Goal: Task Accomplishment & Management: Manage account settings

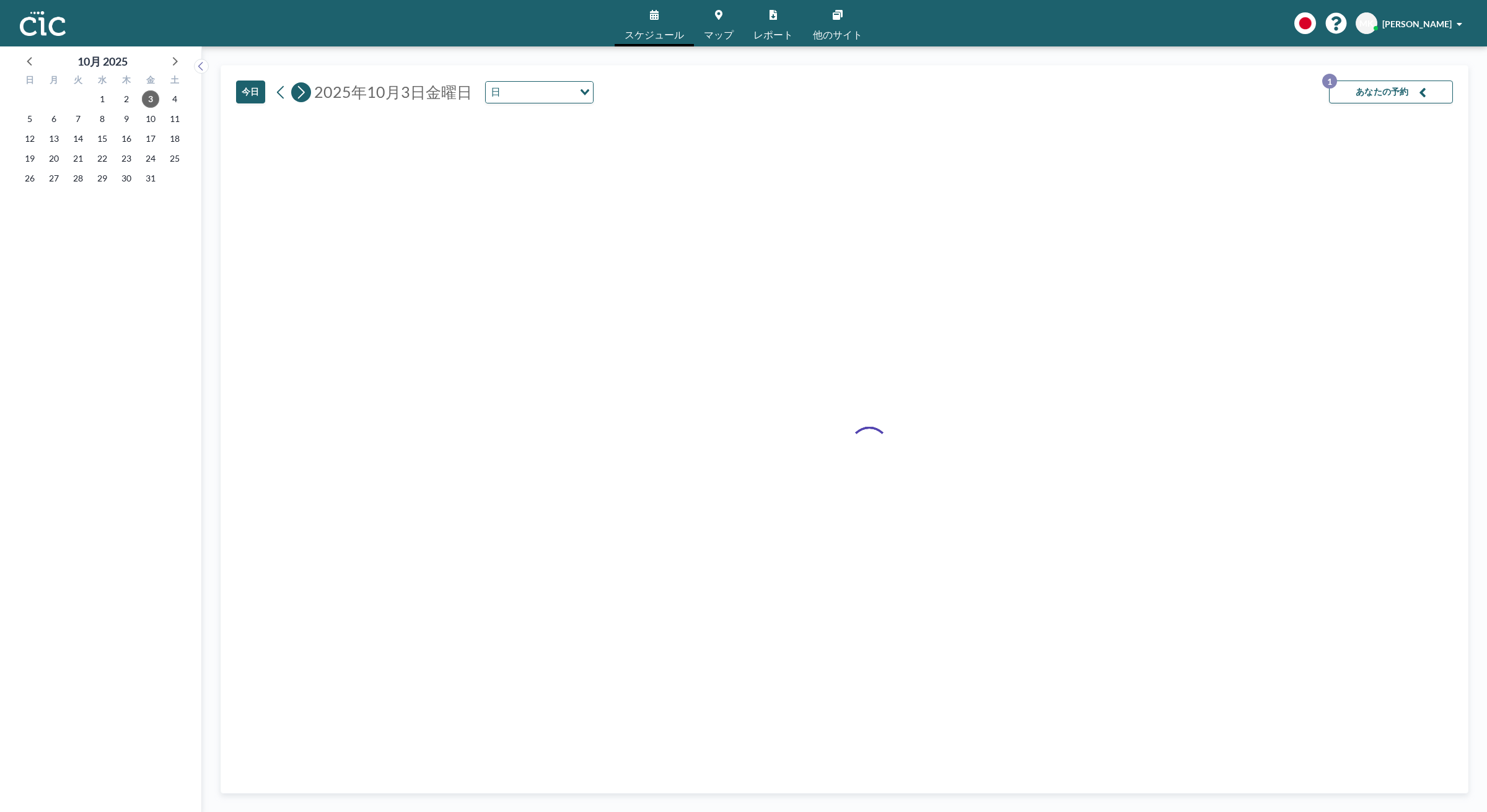
click at [299, 98] on icon at bounding box center [301, 91] width 7 height 13
click at [1364, 88] on button "あなたの予約 1" at bounding box center [1391, 91] width 124 height 23
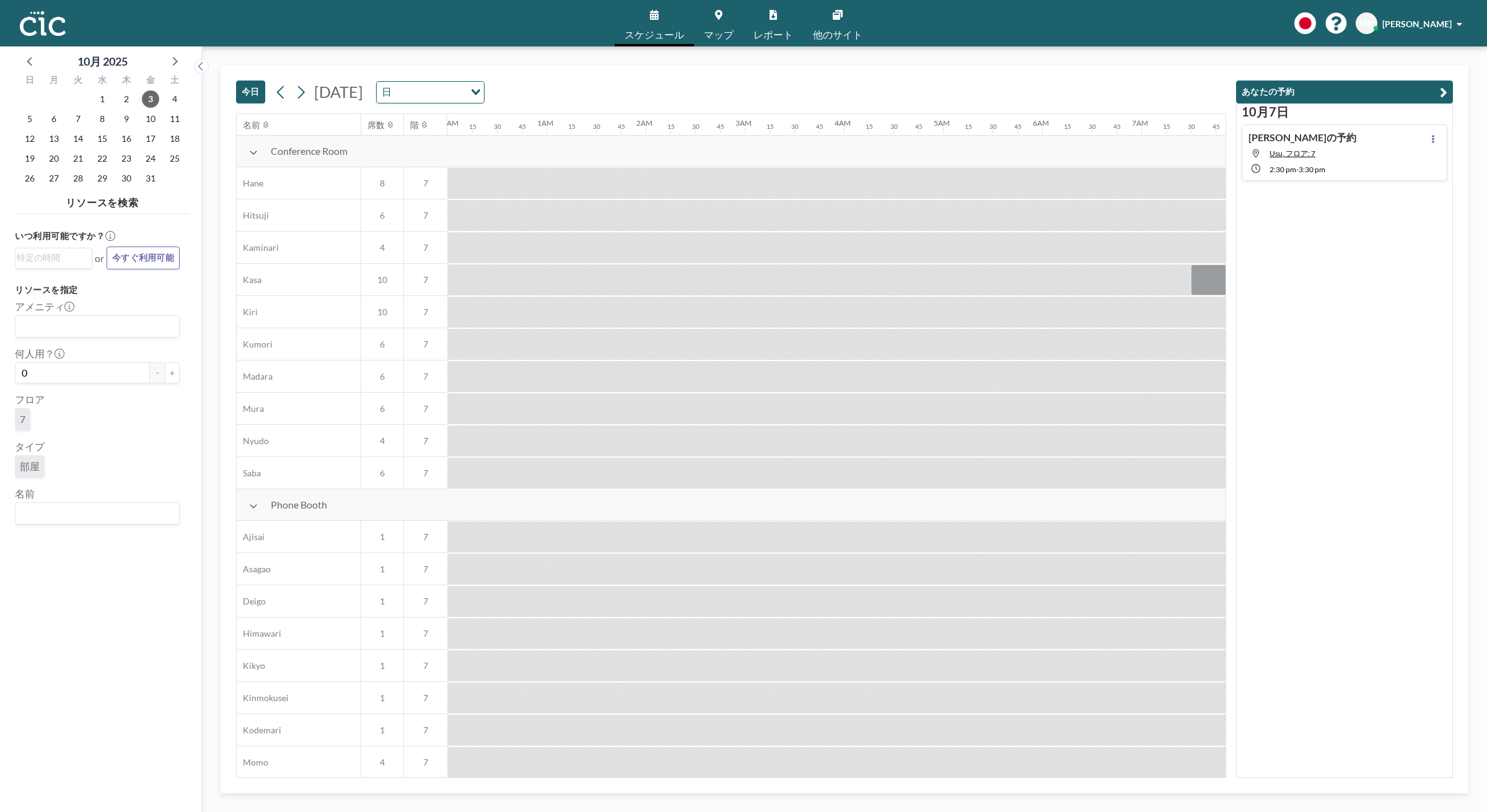
scroll to position [0, 1115]
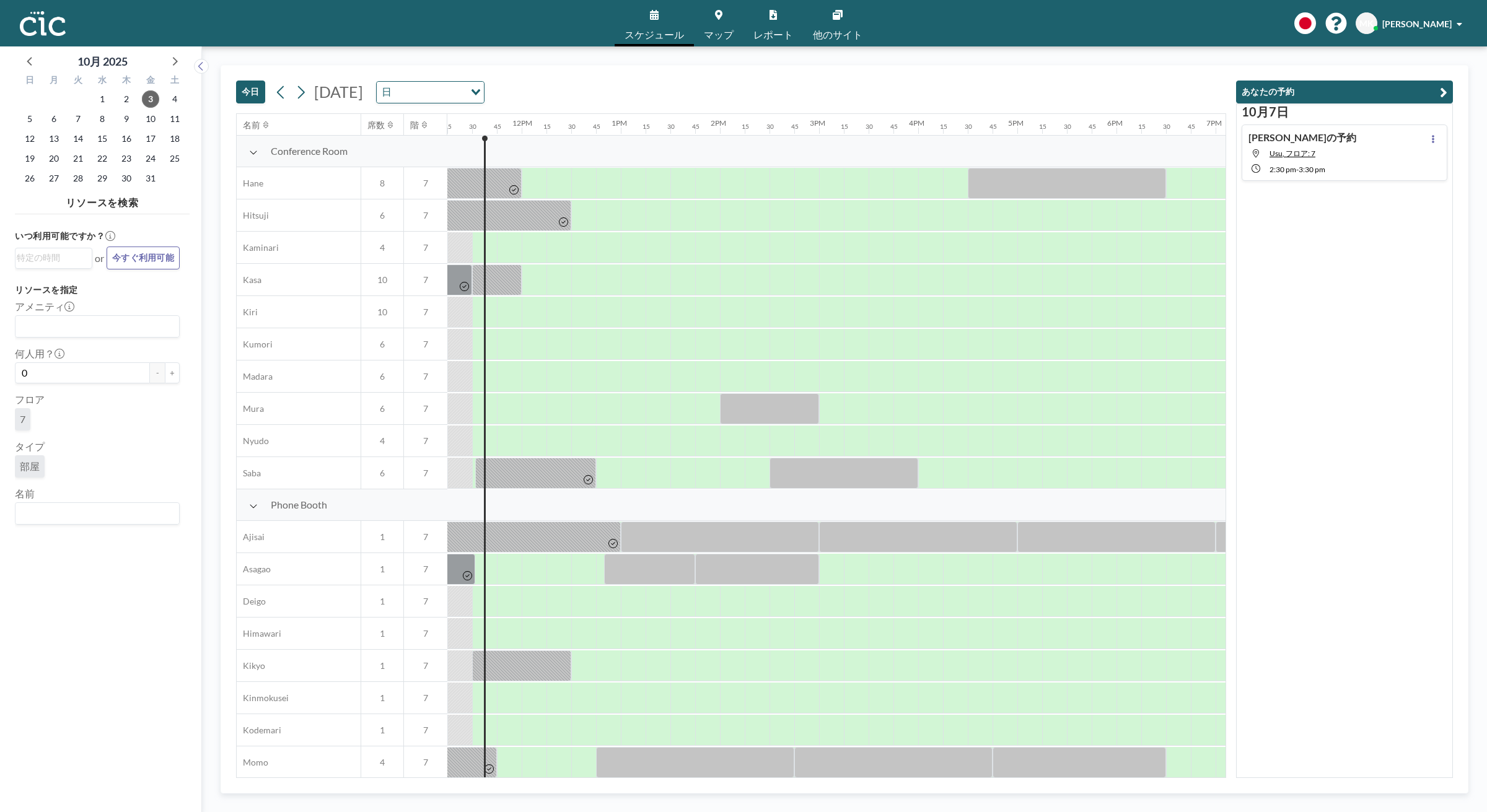
click at [310, 107] on div "[DATE] [DATE] 日 Loading..." at bounding box center [731, 89] width 990 height 48
click at [305, 99] on icon at bounding box center [301, 92] width 12 height 19
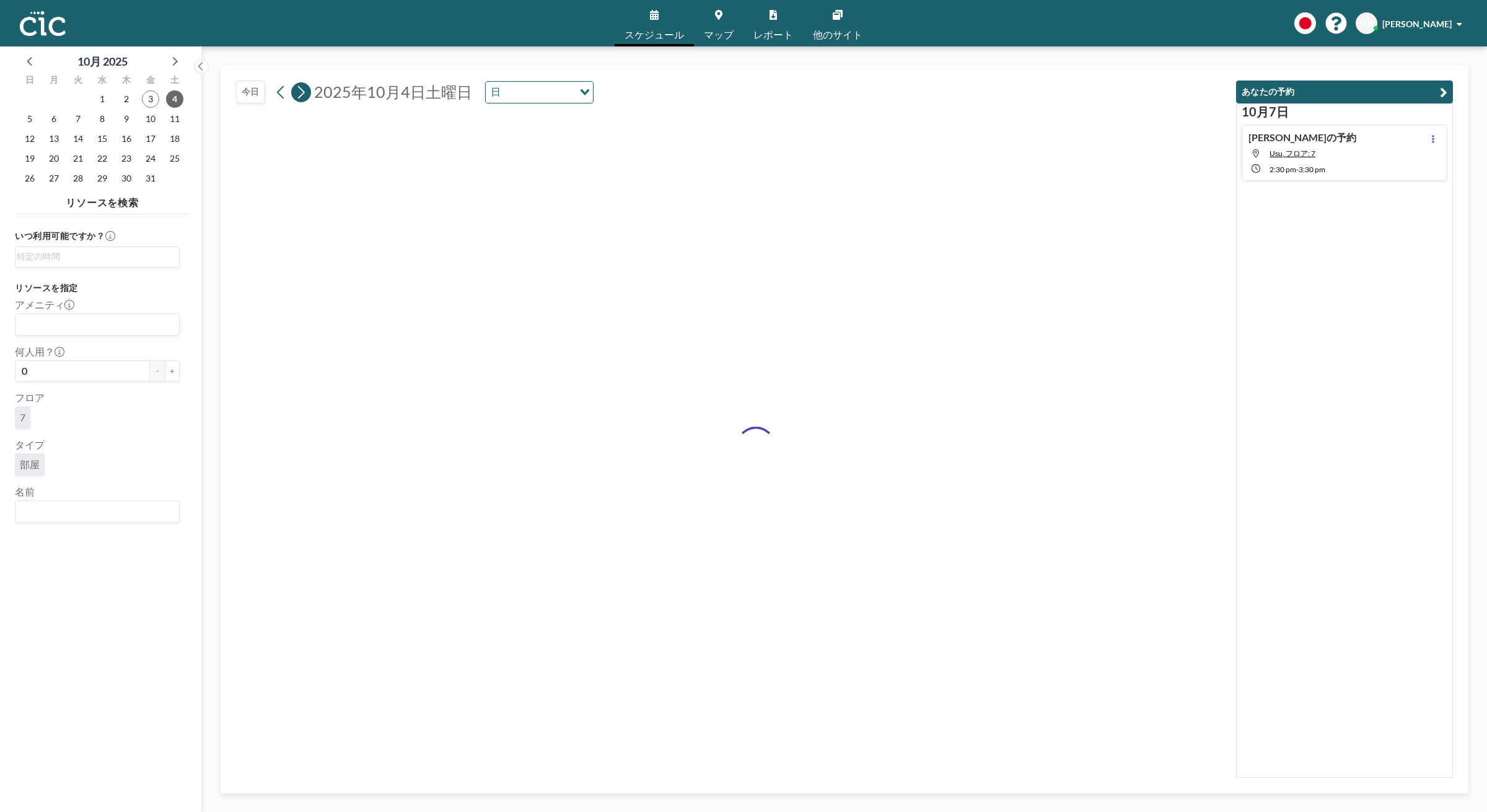
click at [305, 99] on icon at bounding box center [301, 92] width 12 height 19
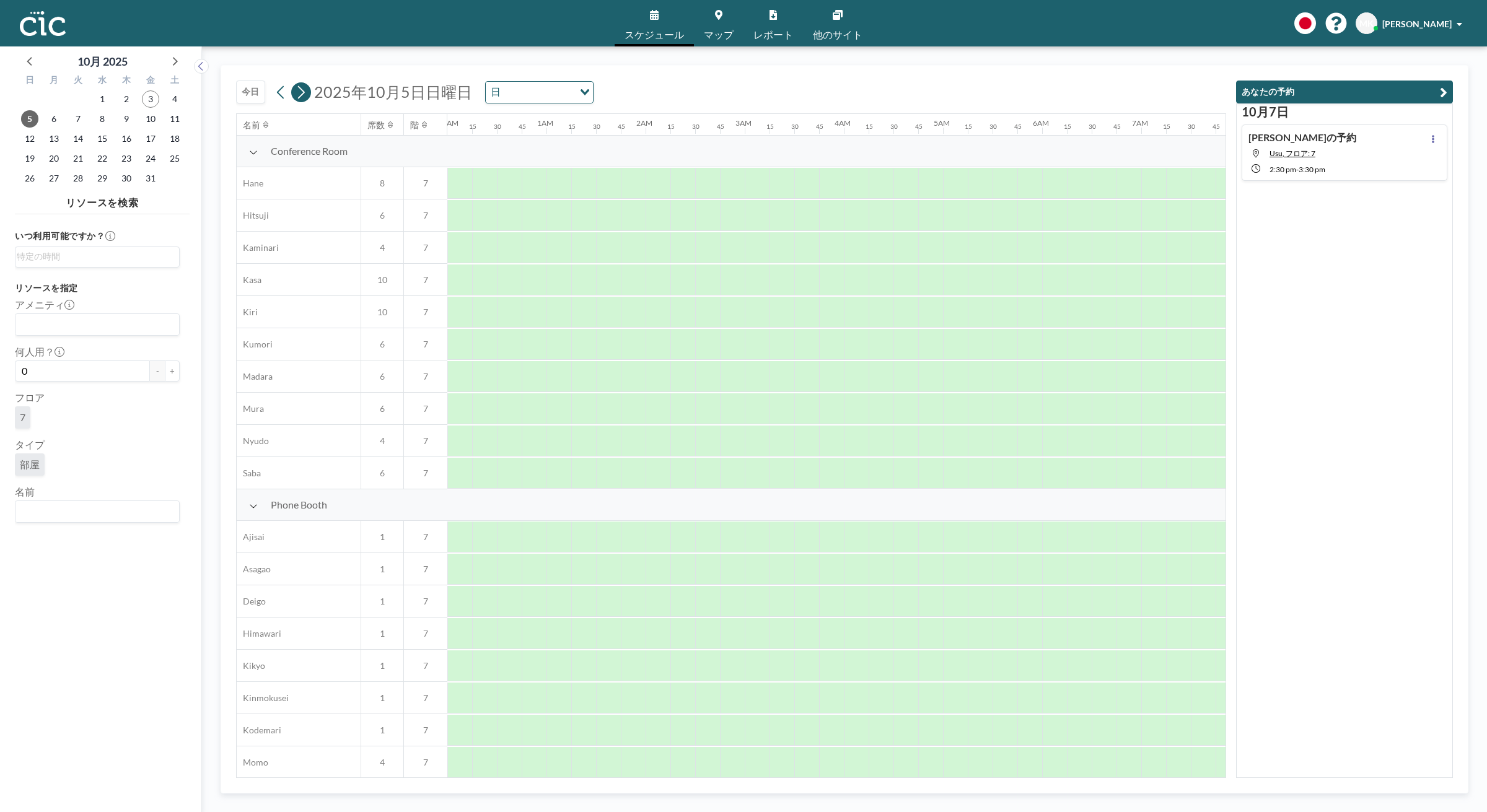
scroll to position [0, 768]
click at [305, 99] on icon at bounding box center [301, 92] width 12 height 19
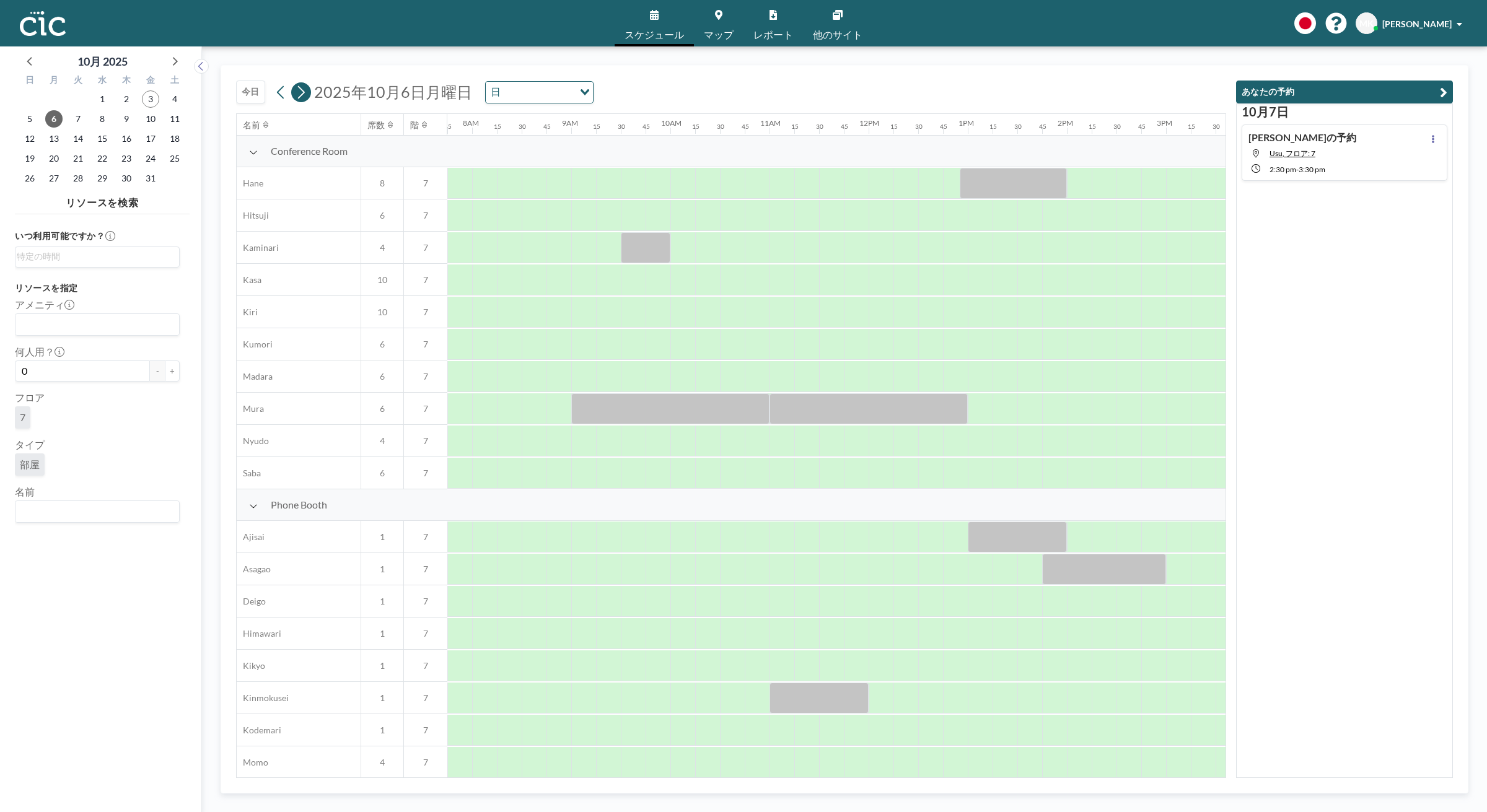
click at [305, 99] on icon at bounding box center [301, 92] width 12 height 19
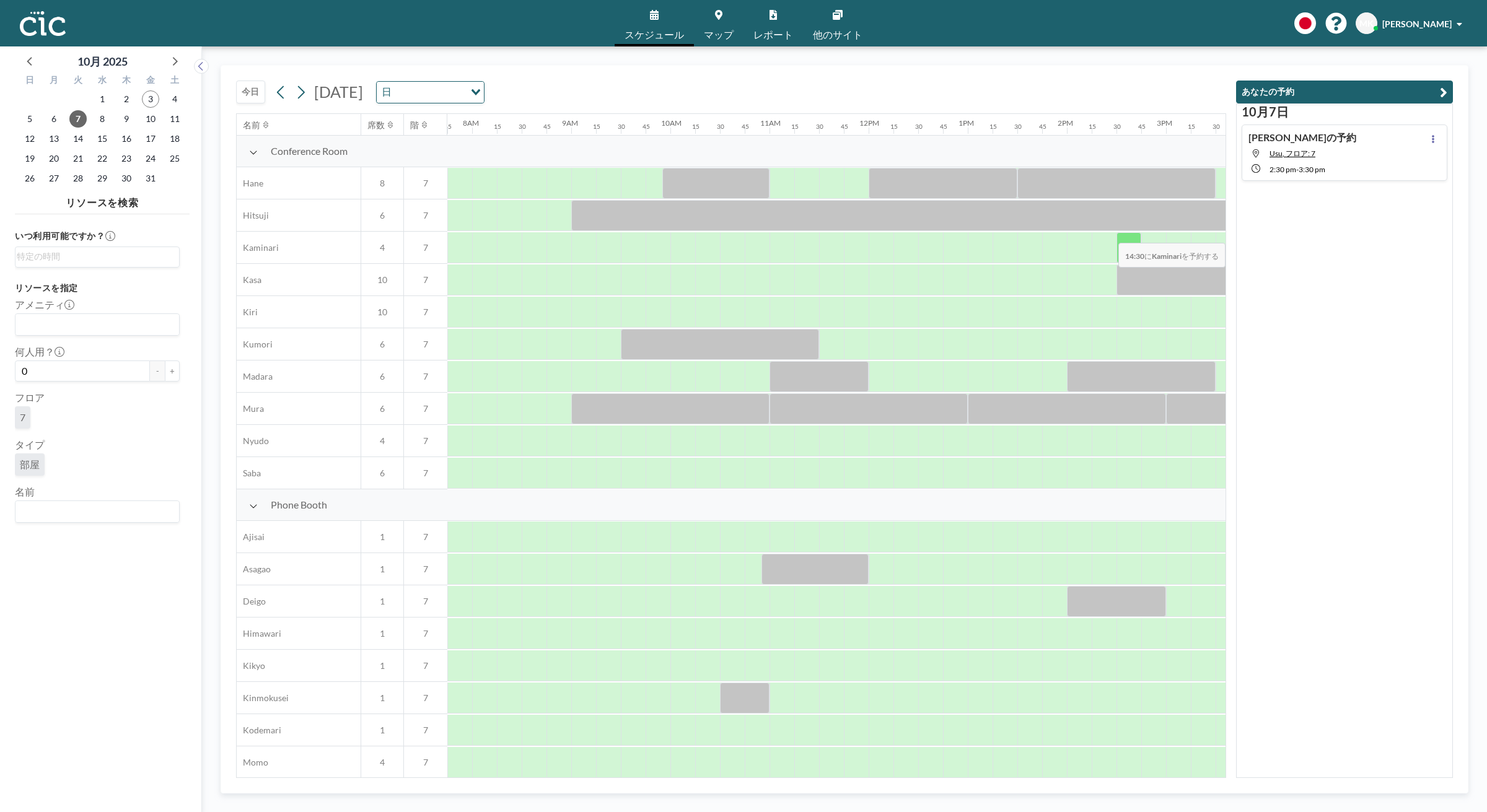
click at [1134, 235] on div at bounding box center [1129, 247] width 25 height 31
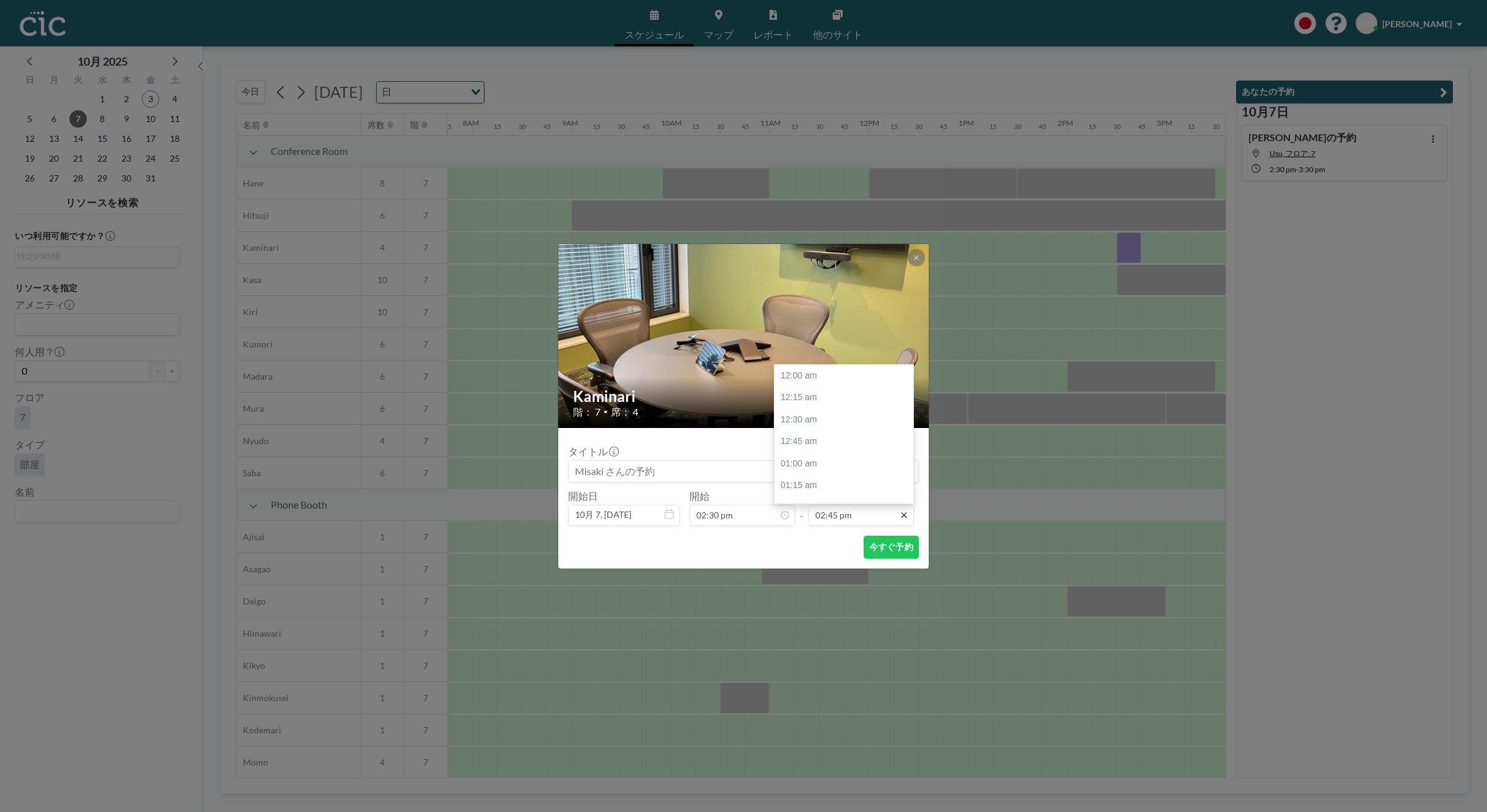
scroll to position [1299, 0]
click at [810, 437] on div "03:30 pm" at bounding box center [847, 443] width 146 height 22
type input "03:30 pm"
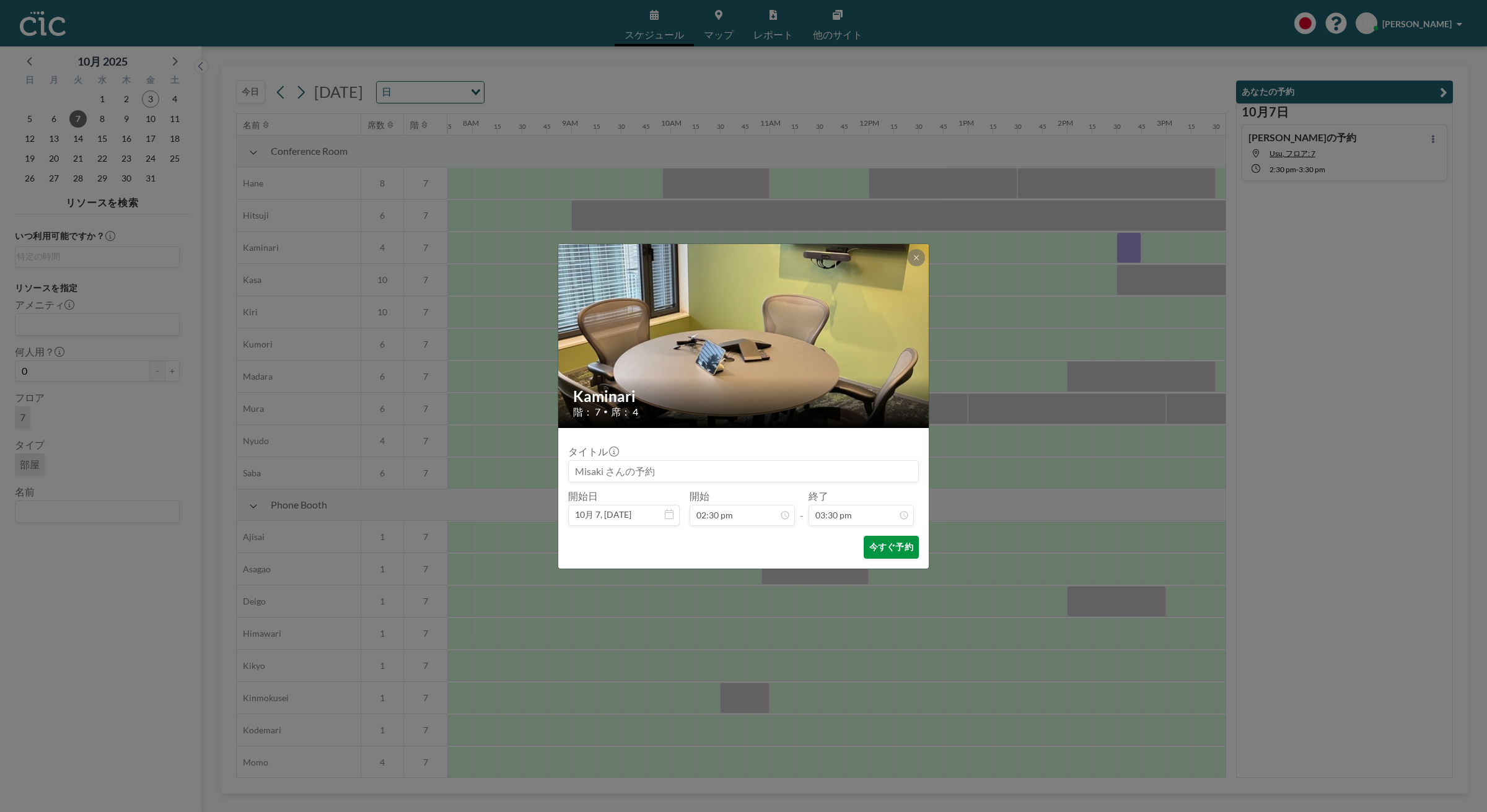
click at [889, 549] on button "今すぐ予約" at bounding box center [891, 547] width 55 height 23
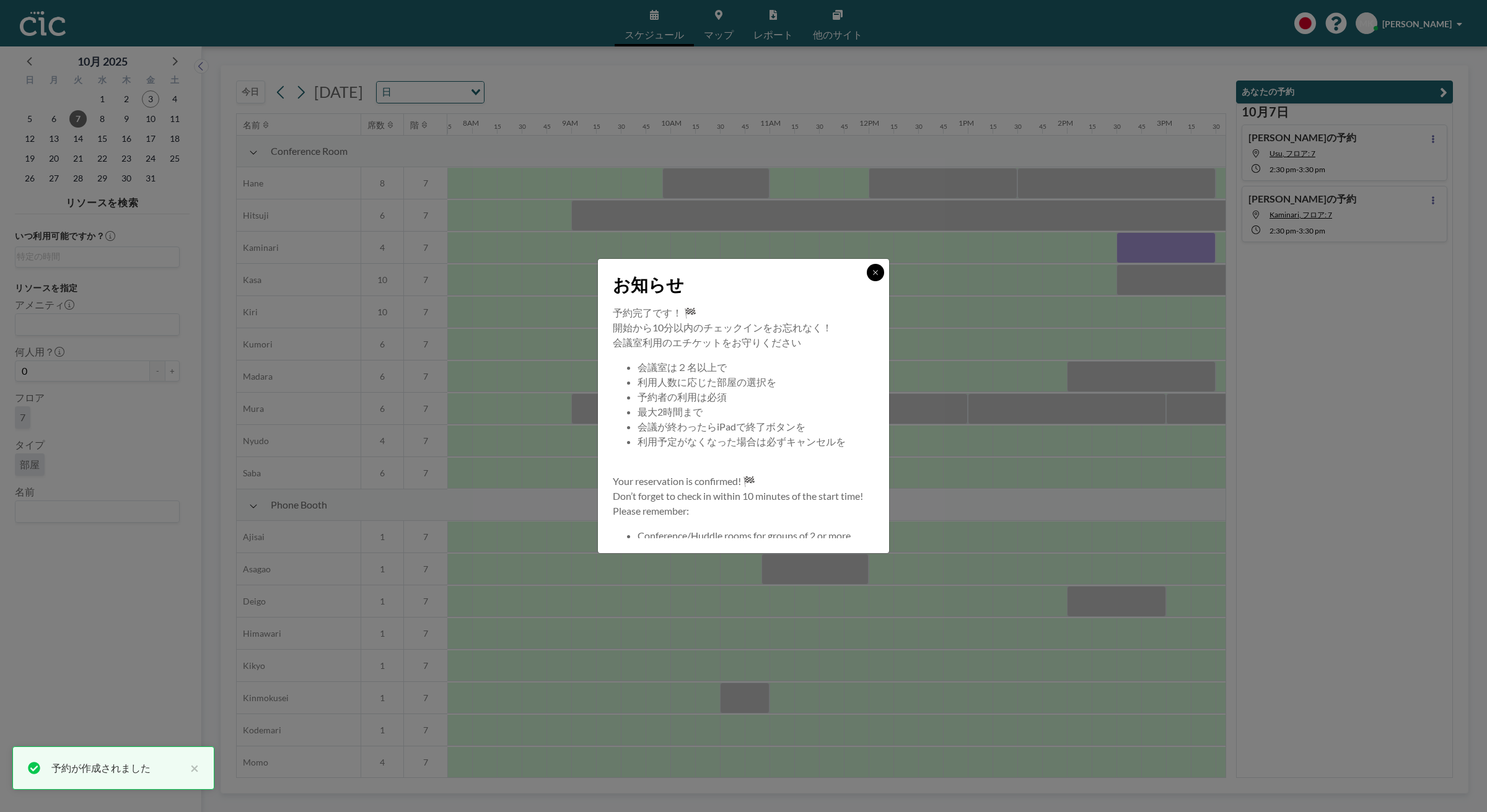
click at [871, 267] on button at bounding box center [875, 272] width 17 height 17
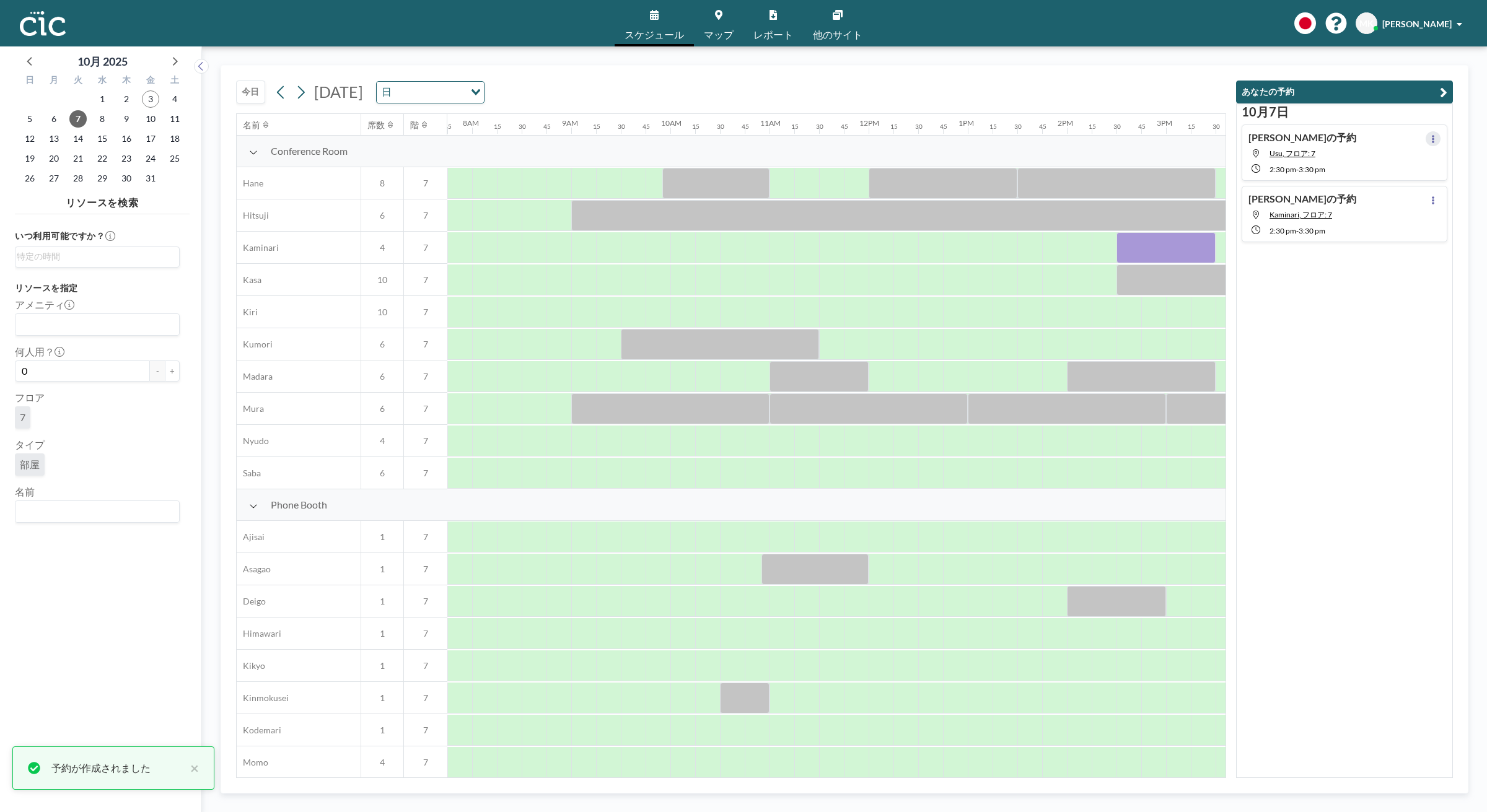
click at [1426, 134] on button at bounding box center [1433, 138] width 15 height 15
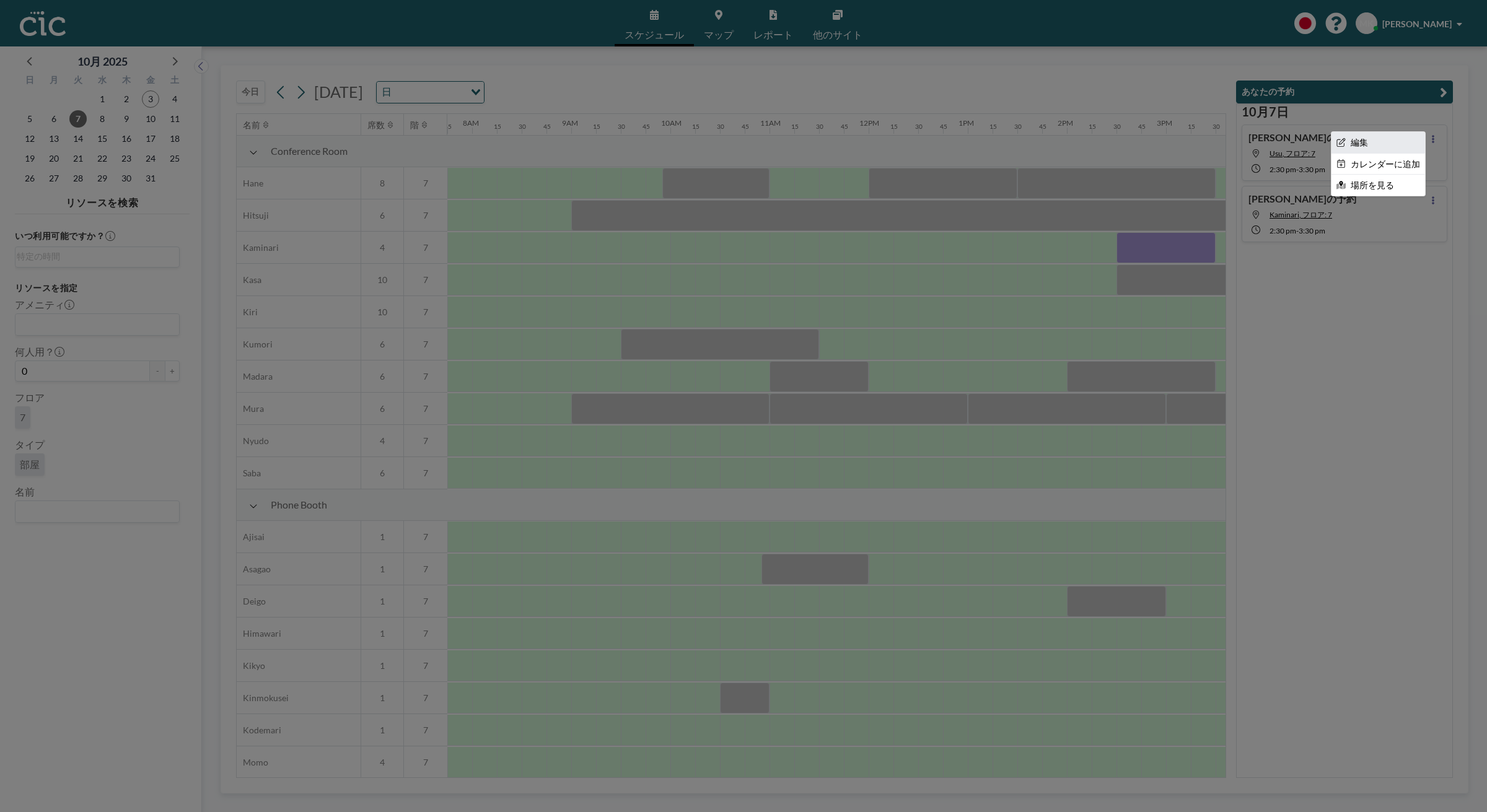
click at [1343, 143] on li "編集" at bounding box center [1378, 143] width 94 height 21
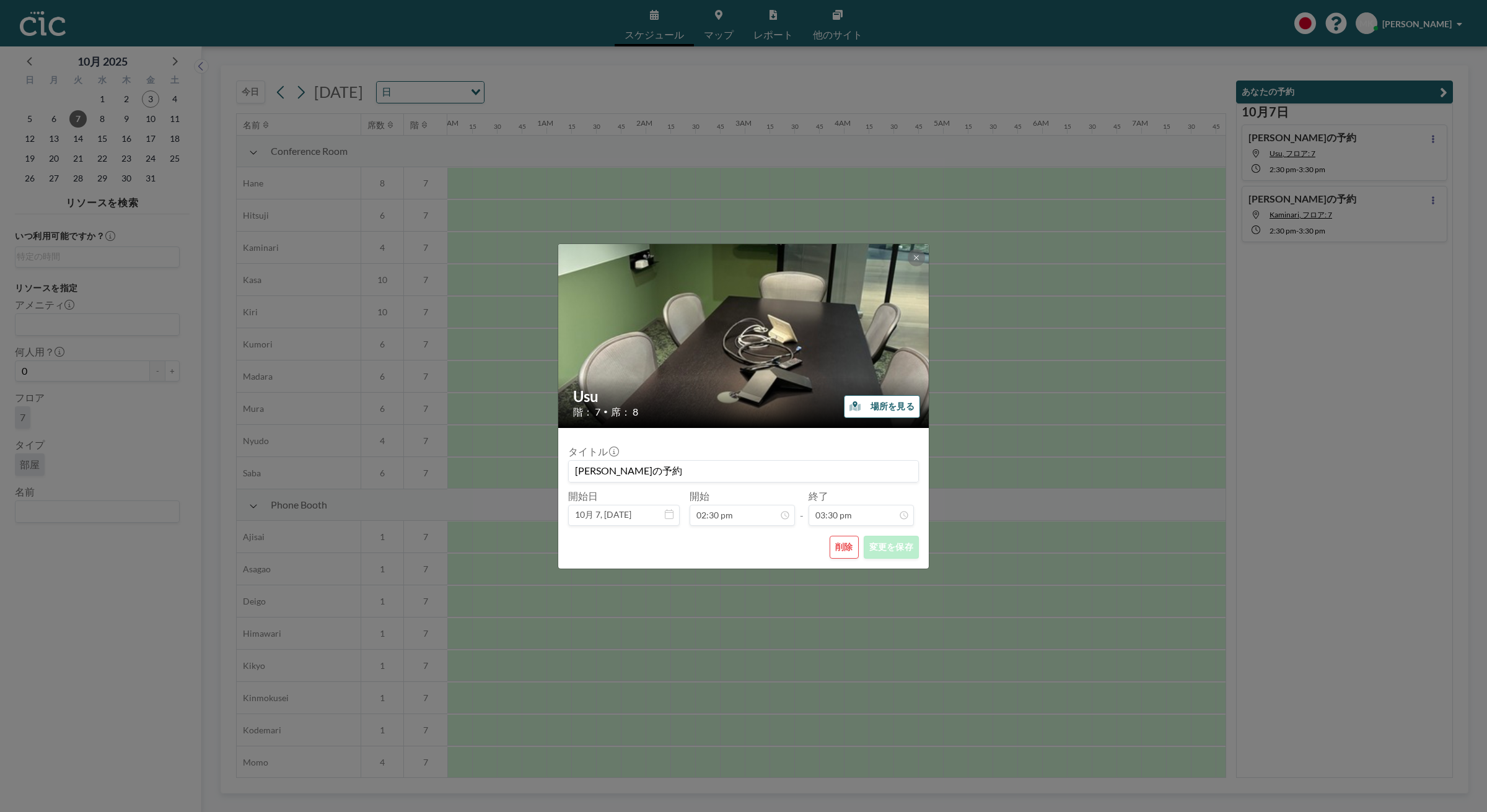
scroll to position [0, 1413]
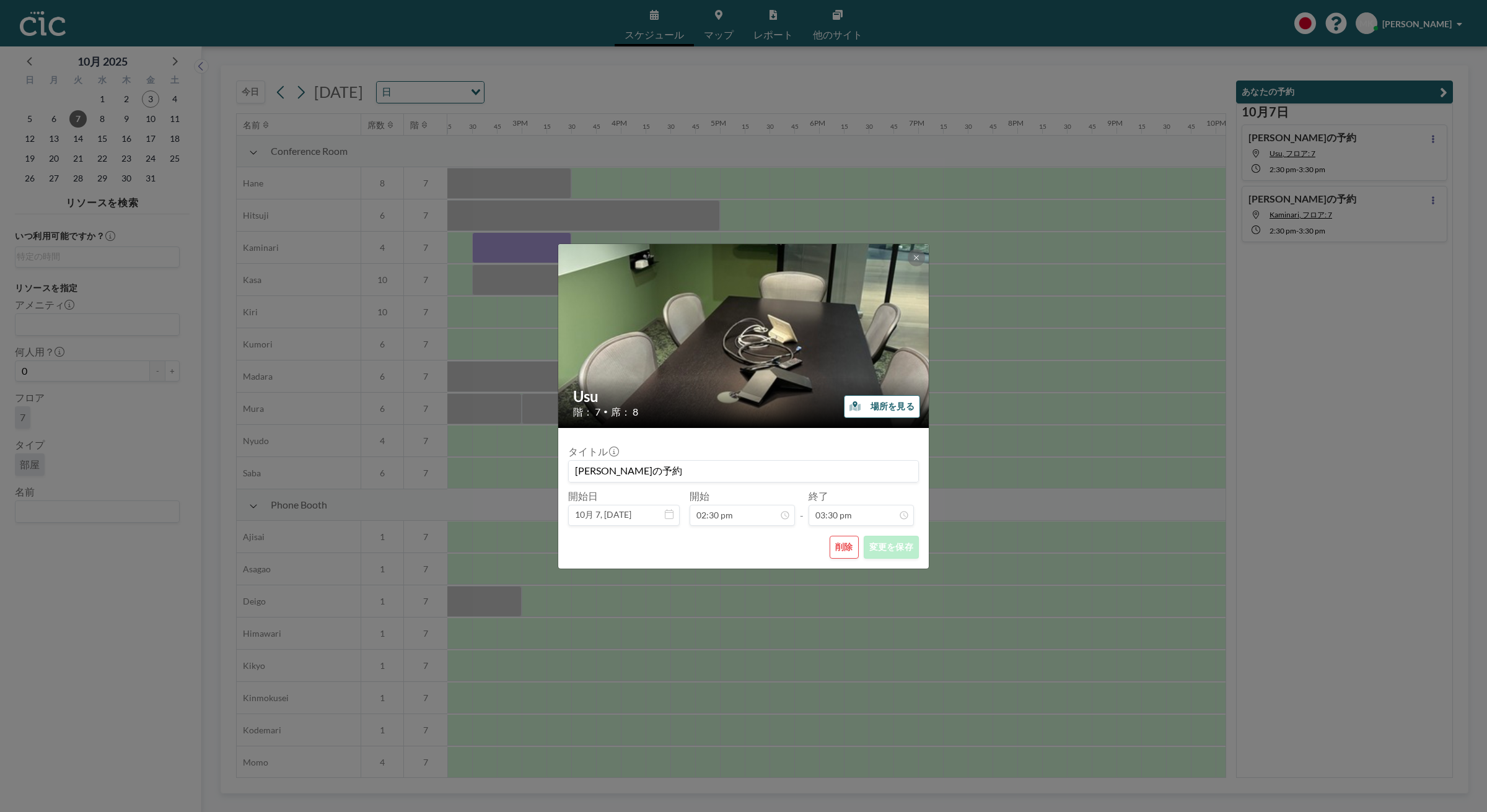
click at [832, 542] on button "削除" at bounding box center [844, 547] width 29 height 23
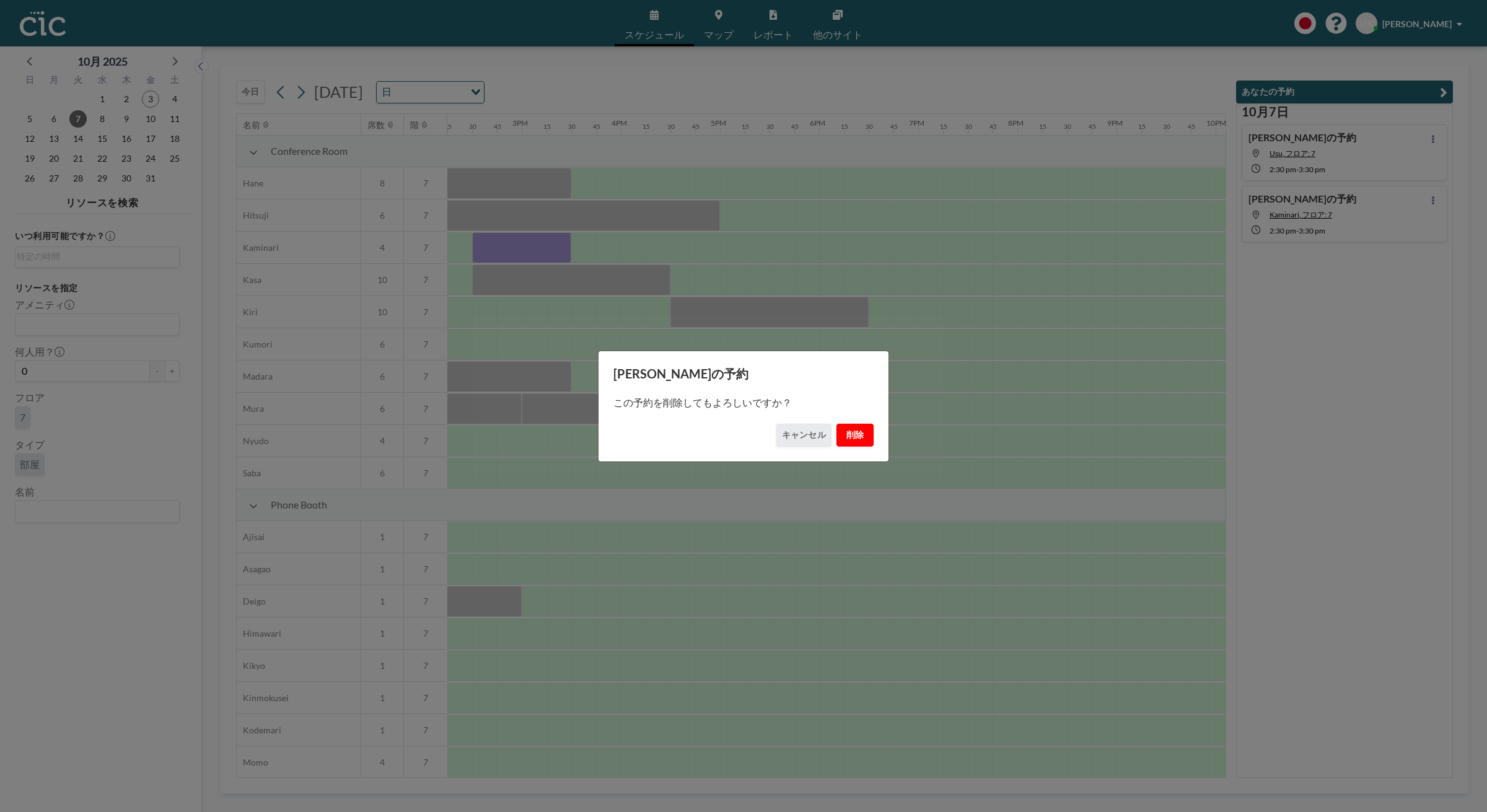
click at [846, 437] on button "削除" at bounding box center [855, 435] width 37 height 23
